Goal: Transaction & Acquisition: Purchase product/service

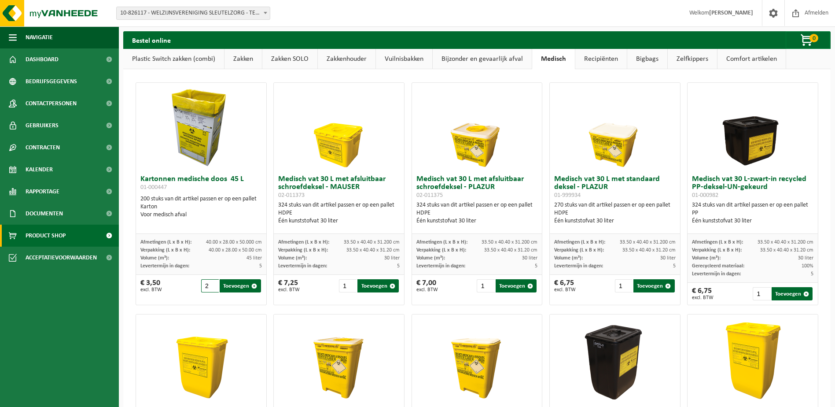
click at [214, 283] on input "2" at bounding box center [210, 285] width 18 height 13
click at [235, 286] on button "Toevoegen" at bounding box center [240, 285] width 41 height 13
type input "1"
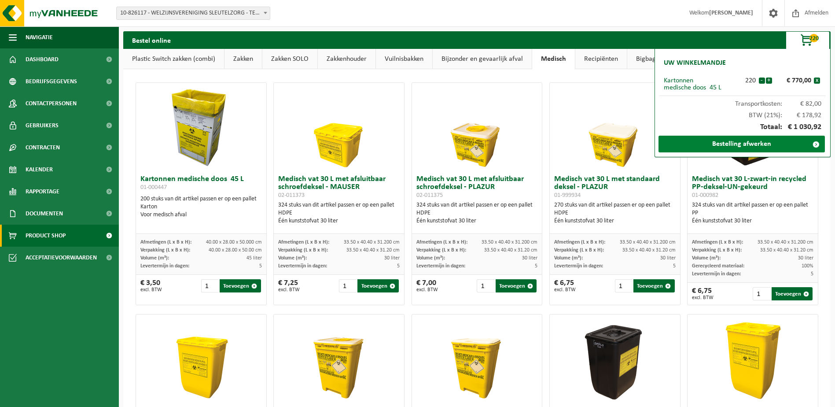
click at [813, 144] on span at bounding box center [816, 145] width 18 height 18
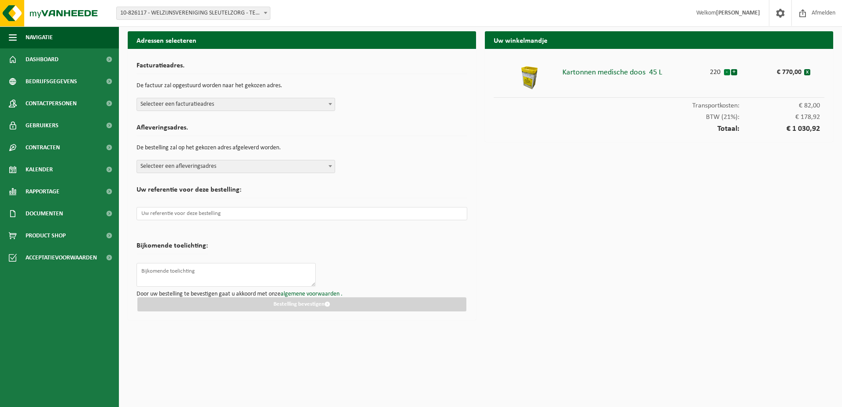
click at [727, 71] on button "-" at bounding box center [727, 72] width 6 height 6
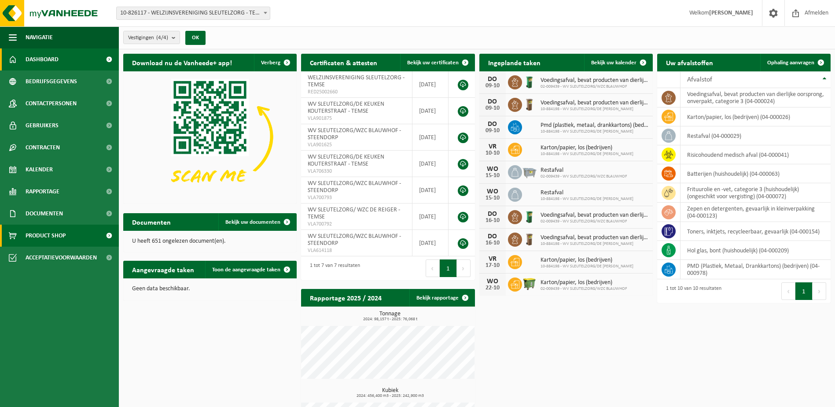
click at [37, 236] on span "Product Shop" at bounding box center [46, 236] width 40 height 22
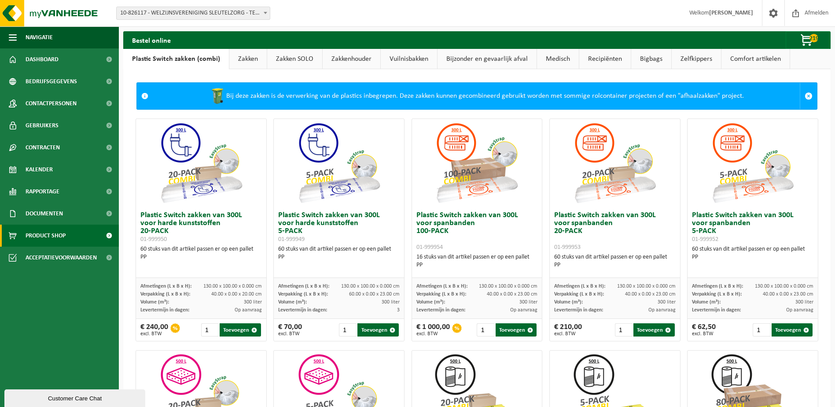
click at [462, 60] on link "Bijzonder en gevaarlijk afval" at bounding box center [487, 59] width 99 height 20
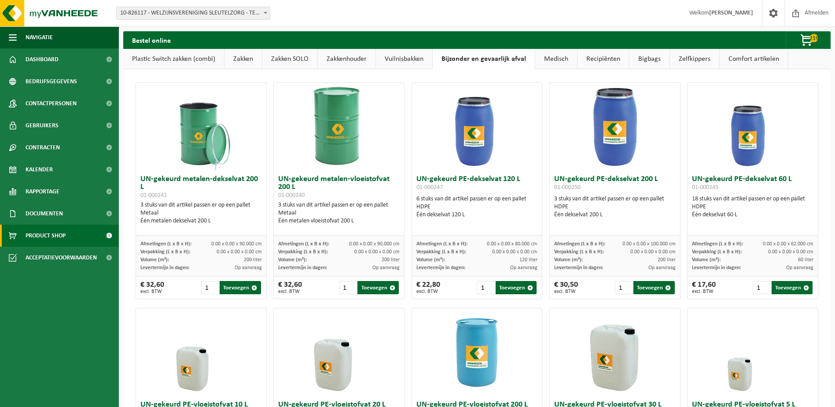
click at [563, 61] on link "Medisch" at bounding box center [556, 59] width 42 height 20
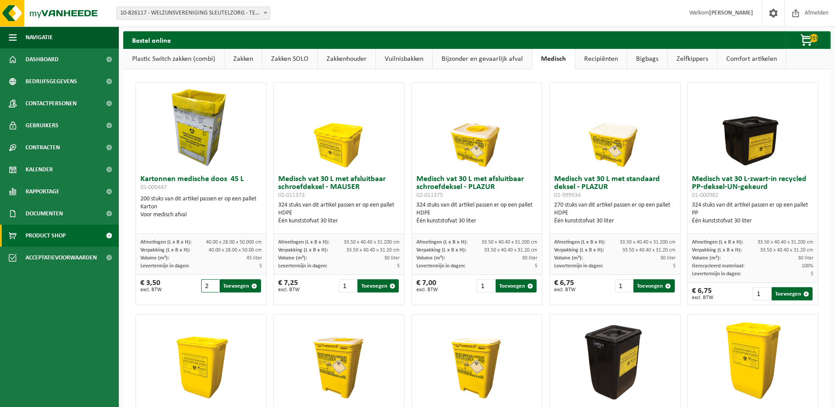
click at [212, 284] on input "2" at bounding box center [210, 285] width 18 height 13
click at [212, 284] on input "3" at bounding box center [210, 285] width 18 height 13
click at [212, 284] on input "4" at bounding box center [210, 285] width 18 height 13
click at [212, 284] on input "5" at bounding box center [210, 285] width 18 height 13
click at [212, 284] on input "6" at bounding box center [210, 285] width 18 height 13
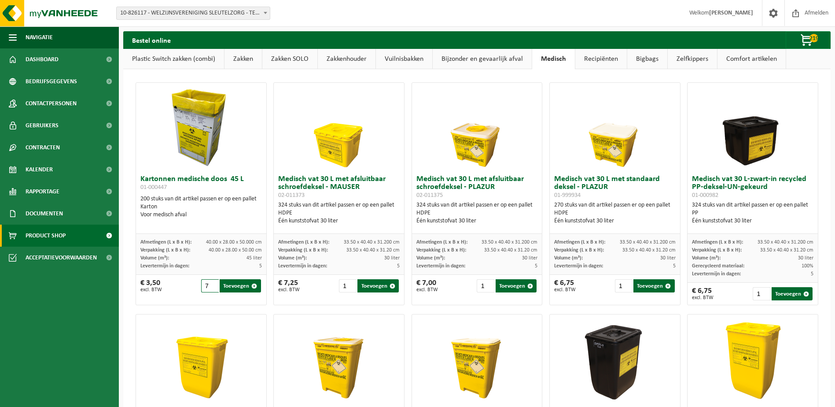
click at [212, 284] on input "7" at bounding box center [210, 285] width 18 height 13
click at [212, 284] on input "8" at bounding box center [210, 285] width 18 height 13
click at [212, 284] on input "9" at bounding box center [210, 285] width 18 height 13
click at [212, 284] on input "10" at bounding box center [210, 285] width 18 height 13
click at [212, 284] on input "11" at bounding box center [210, 285] width 18 height 13
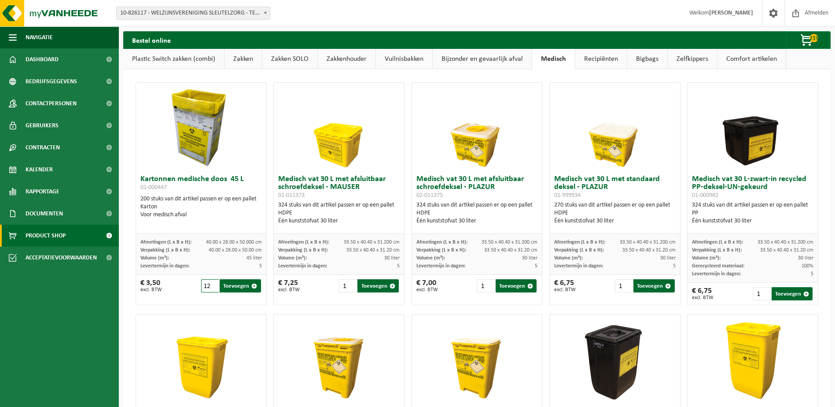
click at [212, 284] on input "12" at bounding box center [210, 285] width 18 height 13
click at [212, 284] on input "13" at bounding box center [210, 285] width 18 height 13
click at [212, 284] on input "14" at bounding box center [210, 285] width 18 height 13
click at [212, 284] on input "15" at bounding box center [210, 285] width 18 height 13
click at [212, 284] on input "16" at bounding box center [210, 285] width 18 height 13
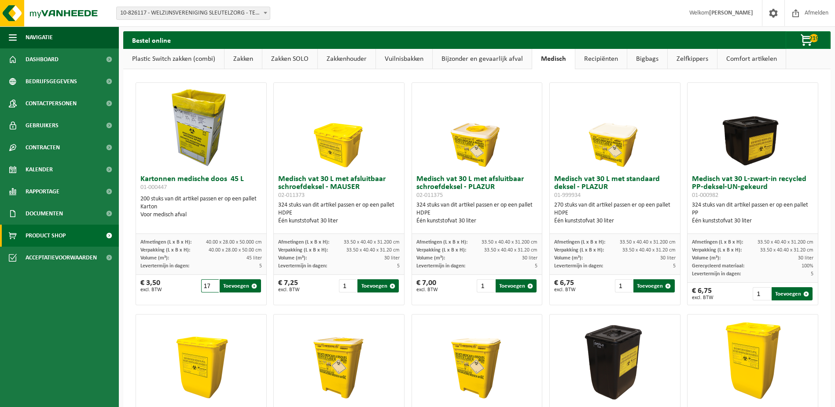
click at [212, 284] on input "17" at bounding box center [210, 285] width 18 height 13
click at [212, 284] on input "18" at bounding box center [210, 285] width 18 height 13
click at [212, 284] on input "19" at bounding box center [210, 285] width 18 height 13
click at [212, 284] on input "20" at bounding box center [210, 285] width 18 height 13
click at [805, 36] on span "button" at bounding box center [807, 41] width 44 height 18
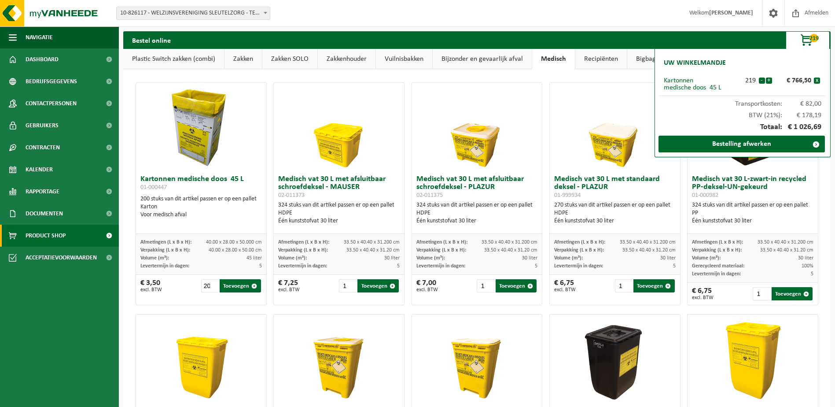
click at [757, 79] on div "219" at bounding box center [751, 80] width 16 height 7
click at [815, 79] on button "x" at bounding box center [817, 80] width 6 height 6
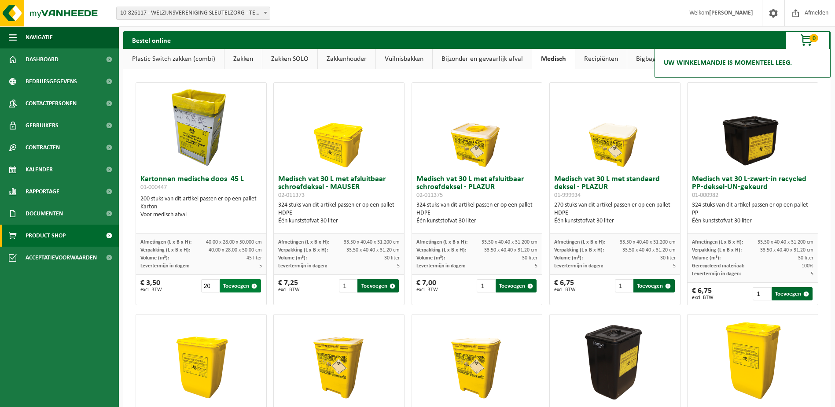
click at [235, 285] on button "Toevoegen" at bounding box center [240, 285] width 41 height 13
type input "1"
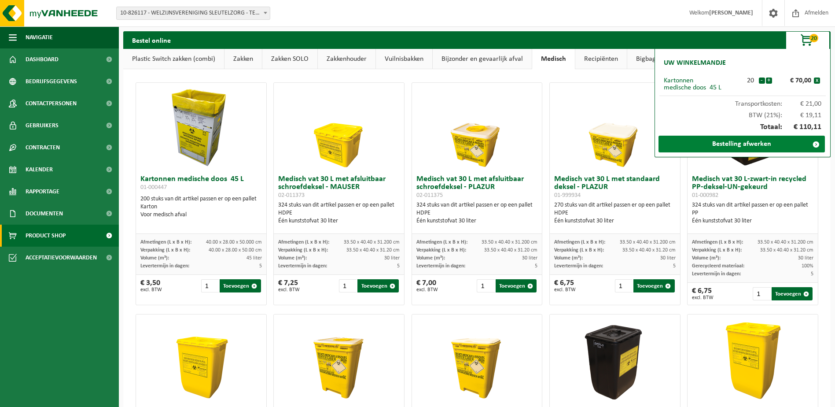
click at [733, 144] on link "Bestelling afwerken" at bounding box center [742, 144] width 166 height 17
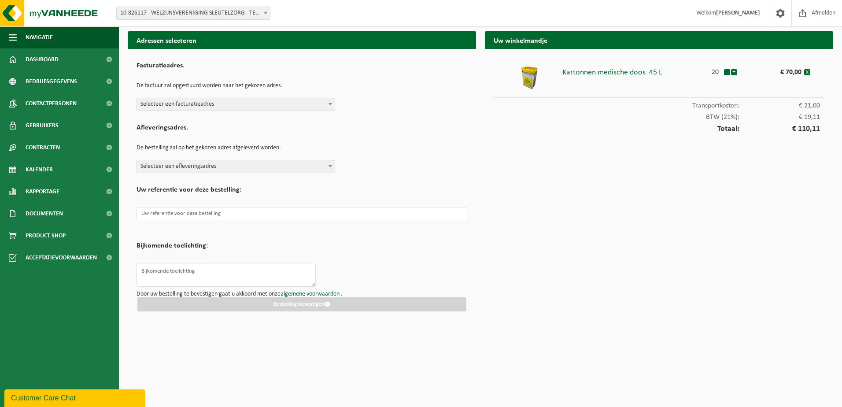
click at [327, 105] on span at bounding box center [330, 103] width 9 height 11
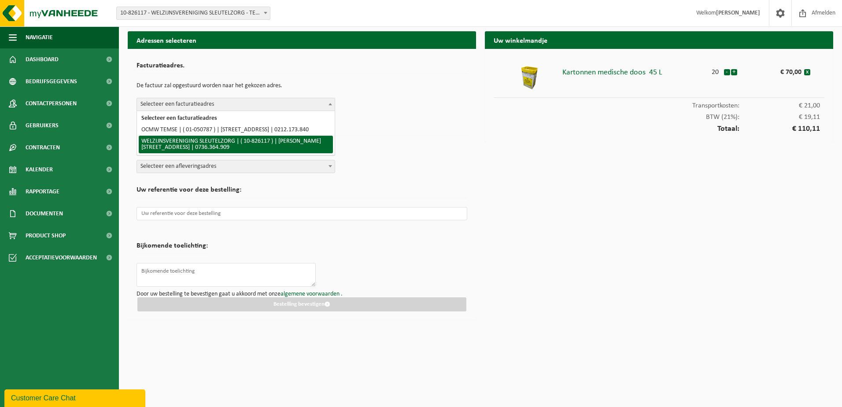
select select "86063"
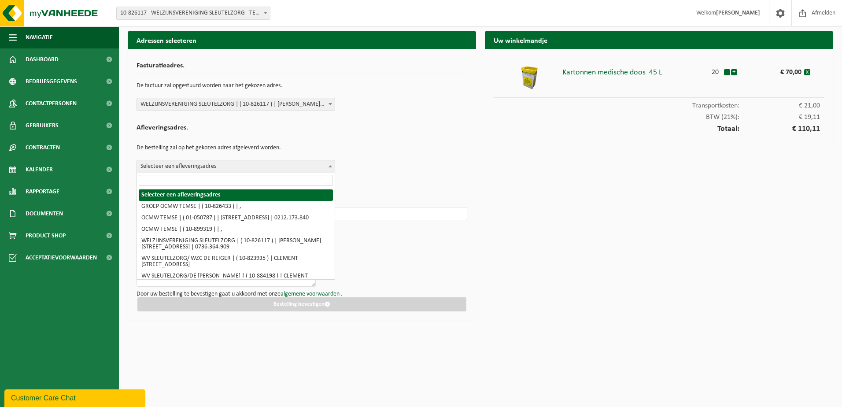
click at [329, 166] on b at bounding box center [330, 166] width 4 height 2
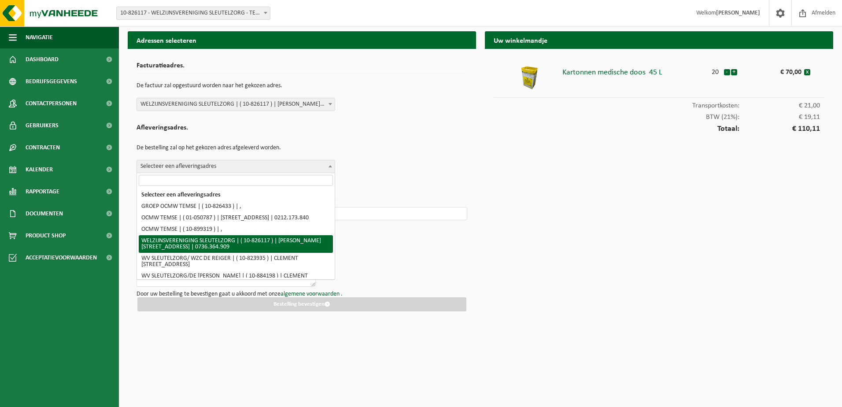
select select "86063"
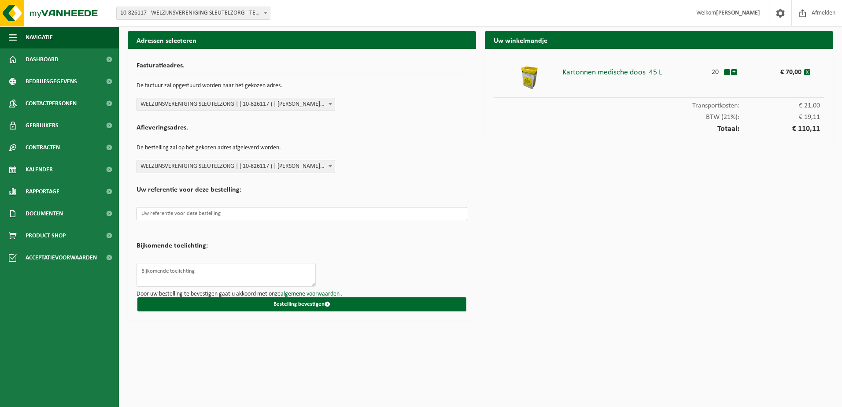
click at [216, 216] on input "text" at bounding box center [301, 213] width 331 height 13
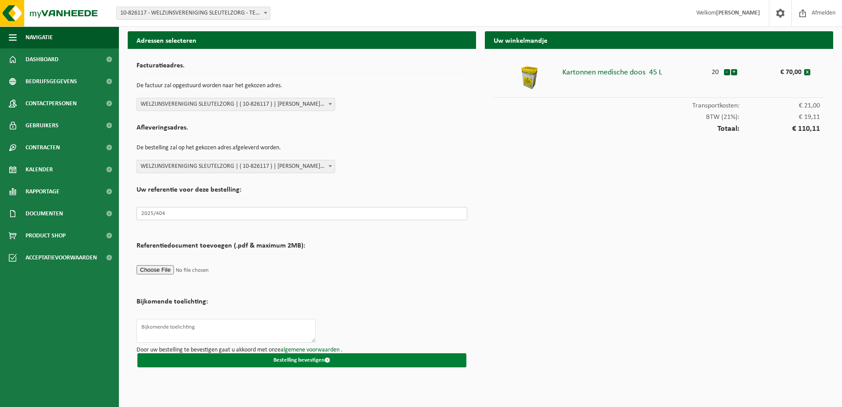
type input "2025/404"
click at [284, 362] on button "Bestelling bevestigen" at bounding box center [301, 360] width 329 height 14
